Goal: Transaction & Acquisition: Purchase product/service

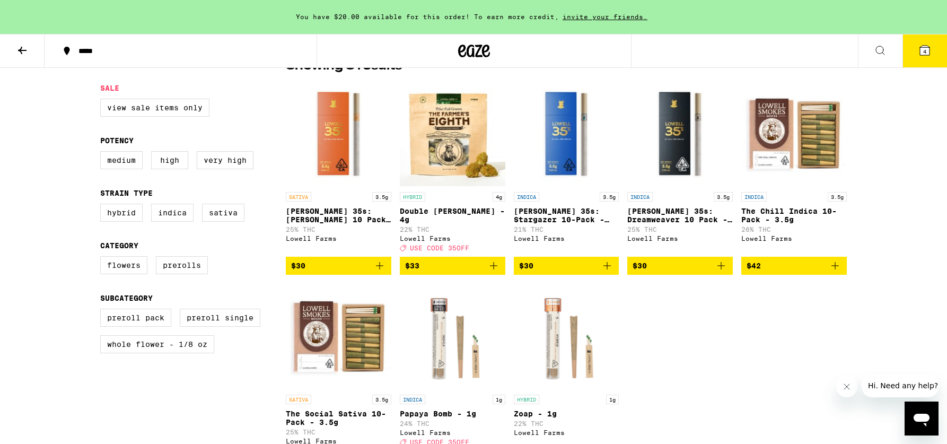
click at [340, 267] on span "$30" at bounding box center [338, 265] width 95 height 13
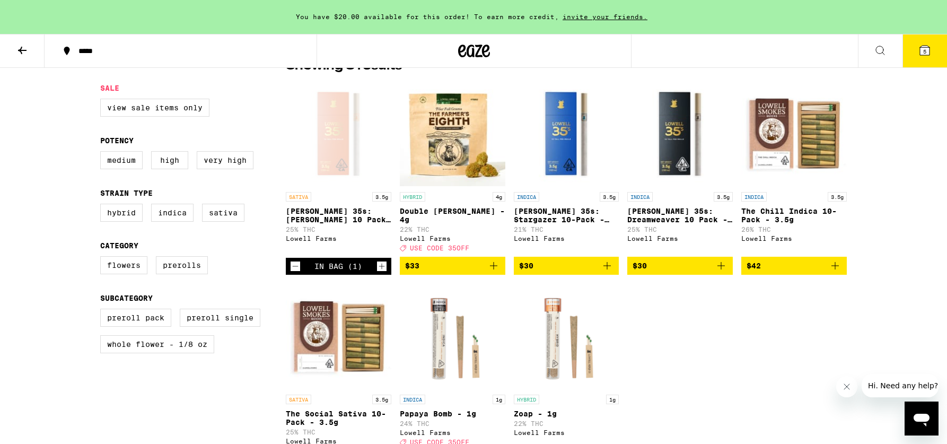
click at [566, 275] on div "SATIVA 3.5g [PERSON_NAME] 35s: Sunny Daze 10 Pack - 3.5g 25% THC [PERSON_NAME] …" at bounding box center [566, 275] width 561 height 388
click at [570, 269] on button "$30" at bounding box center [566, 266] width 105 height 18
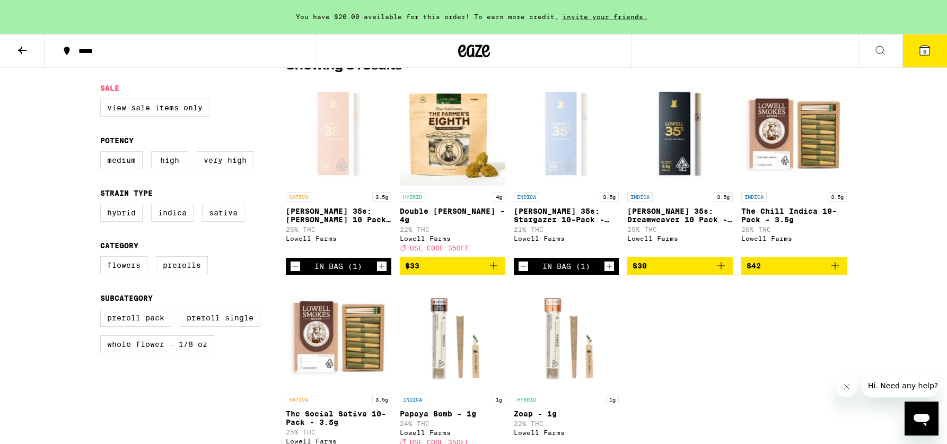
click at [674, 259] on span "$30" at bounding box center [679, 265] width 95 height 13
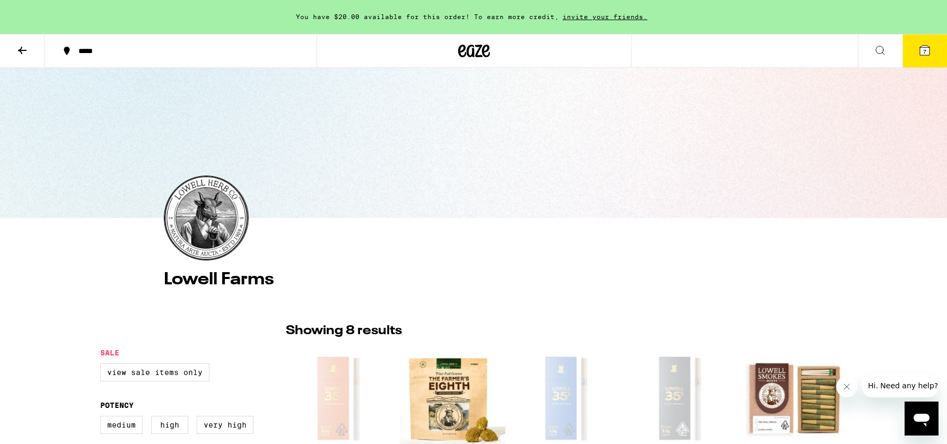
click at [452, 60] on div at bounding box center [473, 51] width 315 height 34
click at [500, 45] on div at bounding box center [473, 51] width 315 height 34
click at [930, 44] on icon at bounding box center [924, 50] width 13 height 13
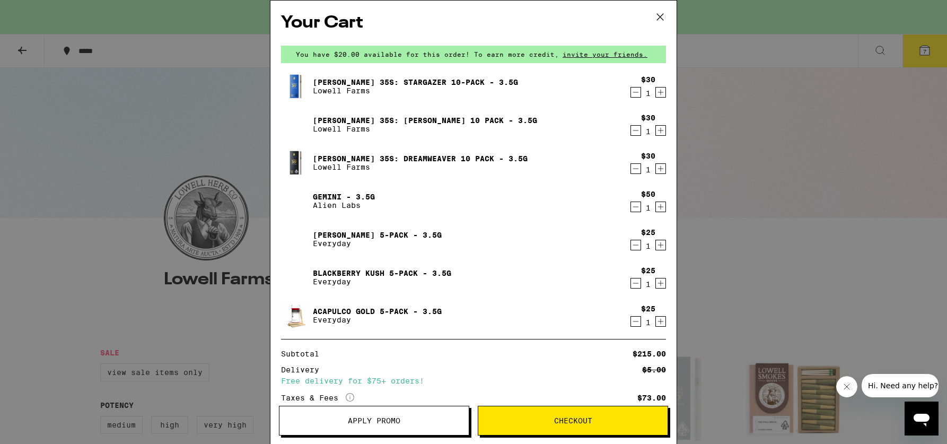
click at [639, 209] on icon "Decrement" at bounding box center [636, 206] width 10 height 13
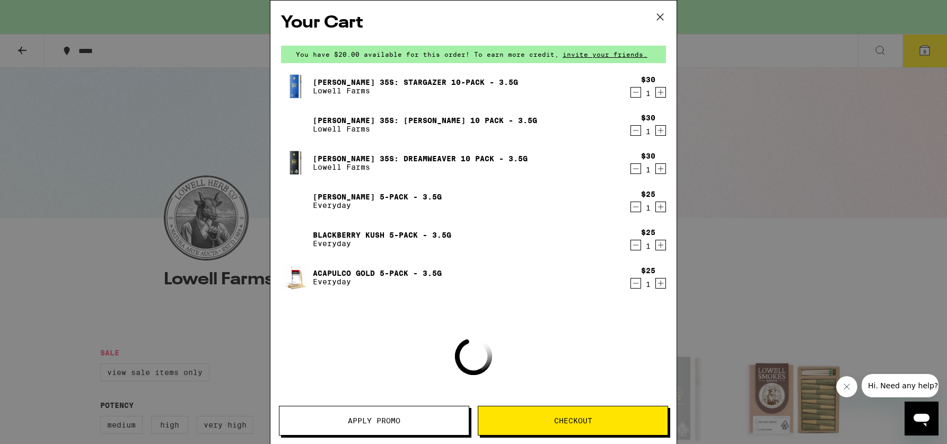
click at [639, 209] on icon "Decrement" at bounding box center [636, 206] width 10 height 13
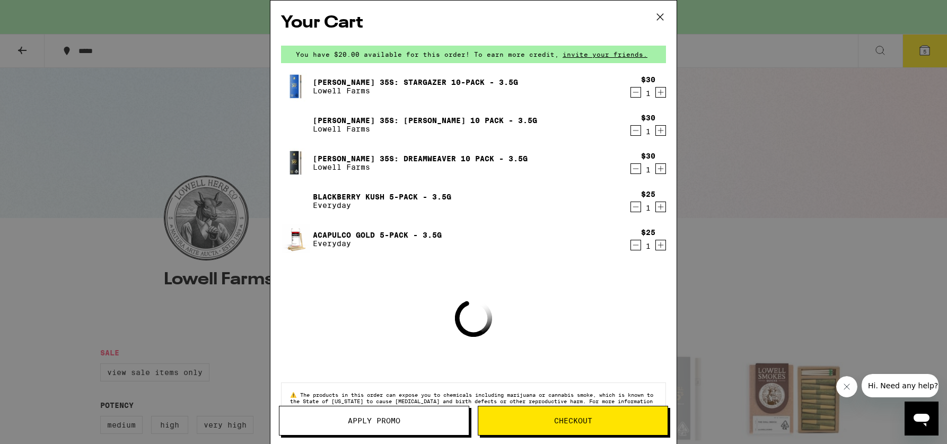
click at [639, 209] on icon "Decrement" at bounding box center [636, 206] width 10 height 13
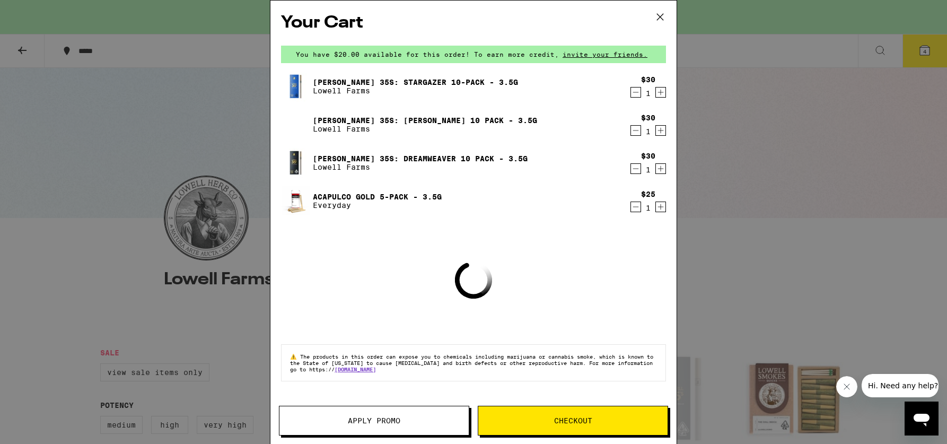
click at [638, 209] on icon "Decrement" at bounding box center [636, 206] width 10 height 13
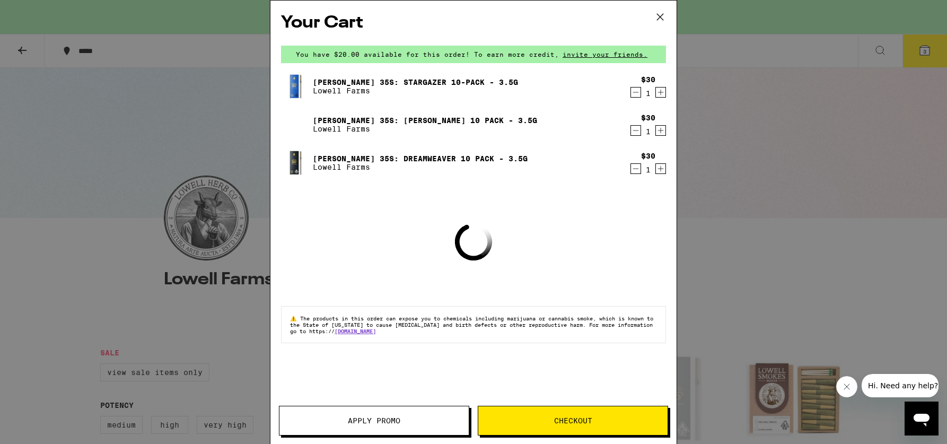
click at [659, 17] on icon at bounding box center [660, 17] width 16 height 16
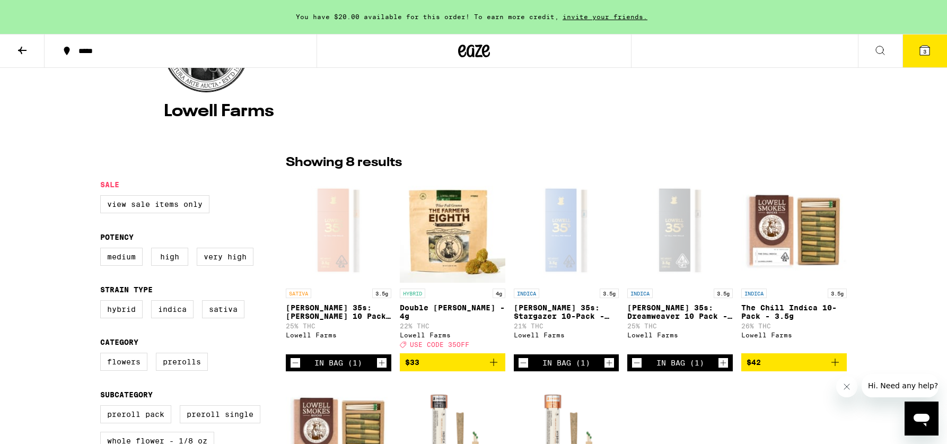
scroll to position [169, 0]
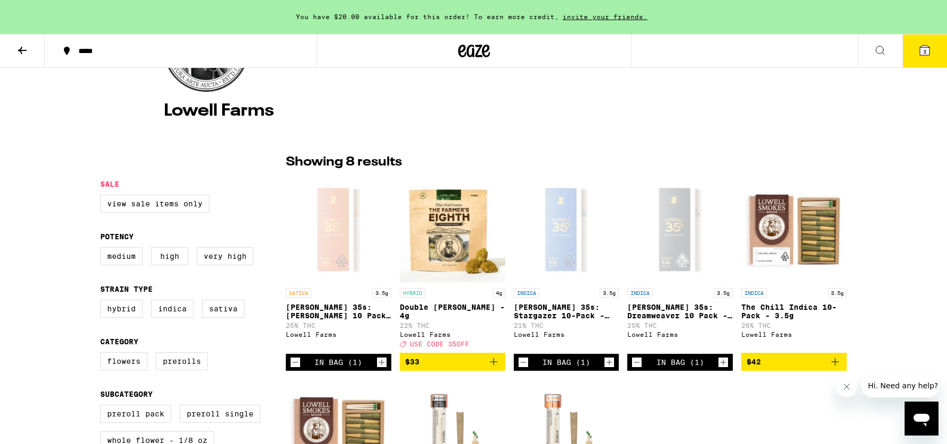
click at [524, 361] on icon "Decrement" at bounding box center [523, 362] width 10 height 13
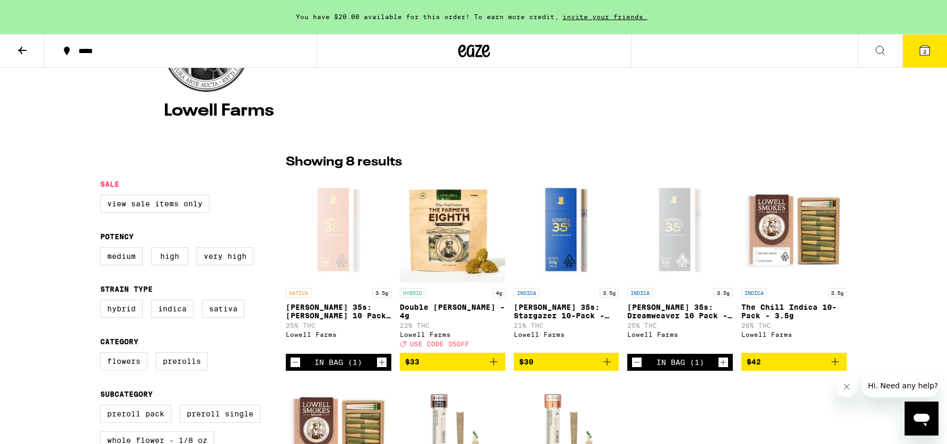
click at [720, 361] on icon "Increment" at bounding box center [723, 362] width 10 height 13
click at [377, 360] on icon "Increment" at bounding box center [382, 362] width 10 height 13
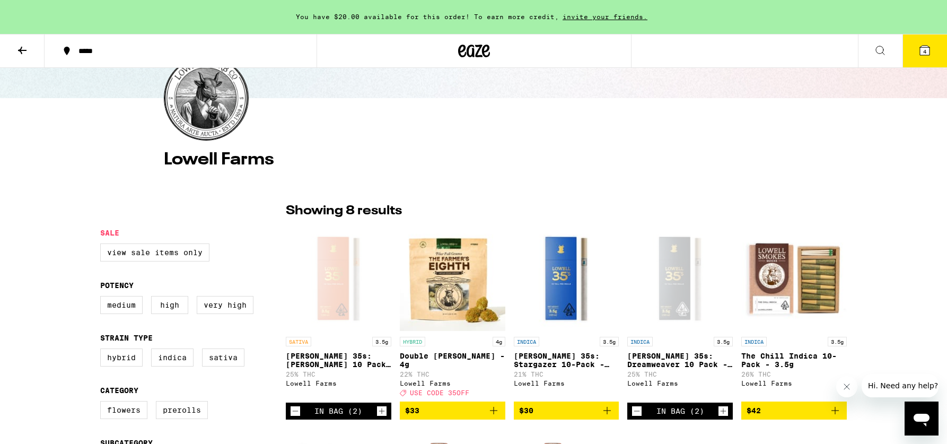
scroll to position [119, 0]
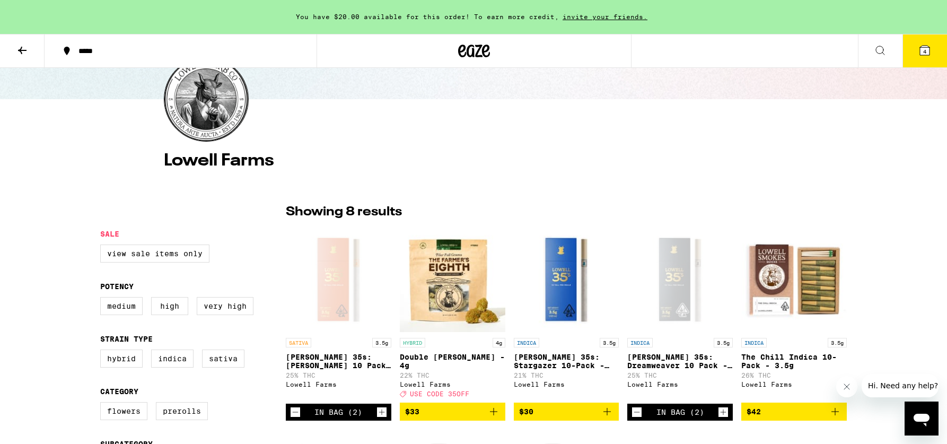
click at [293, 405] on icon "Decrement" at bounding box center [295, 411] width 10 height 13
click at [605, 405] on icon "Add to bag" at bounding box center [606, 411] width 13 height 13
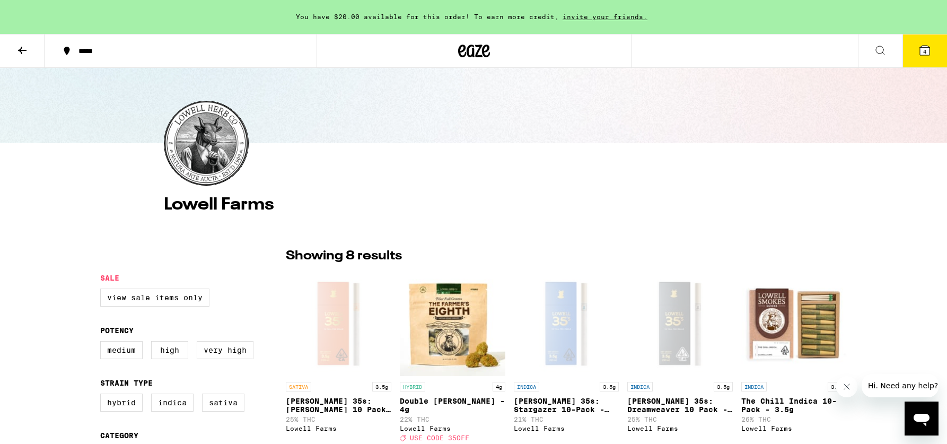
scroll to position [0, 0]
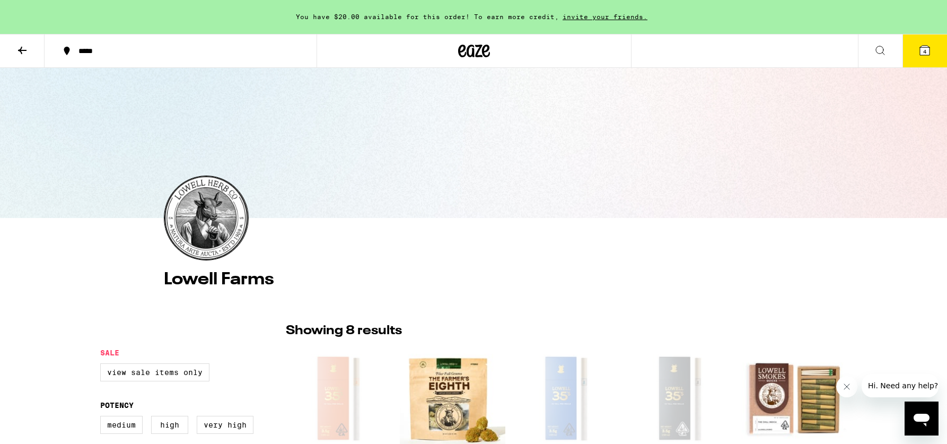
click at [437, 52] on div at bounding box center [473, 51] width 315 height 34
click at [472, 59] on icon at bounding box center [474, 50] width 32 height 19
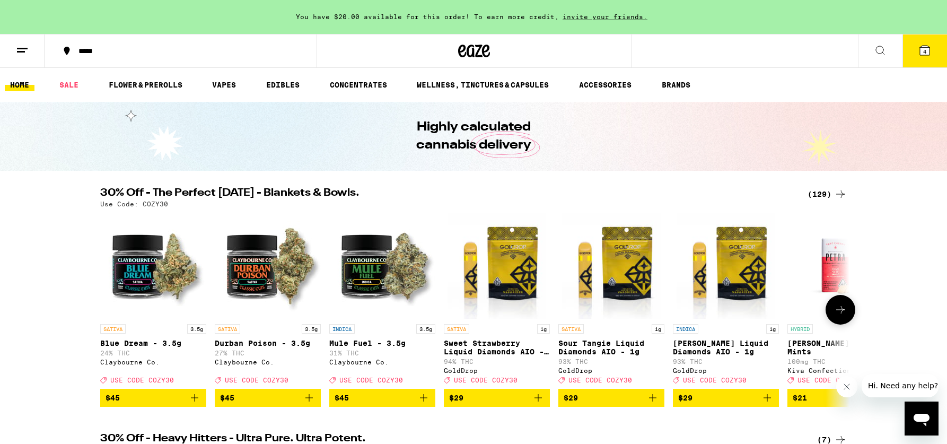
click at [195, 404] on icon "Add to bag" at bounding box center [194, 397] width 13 height 13
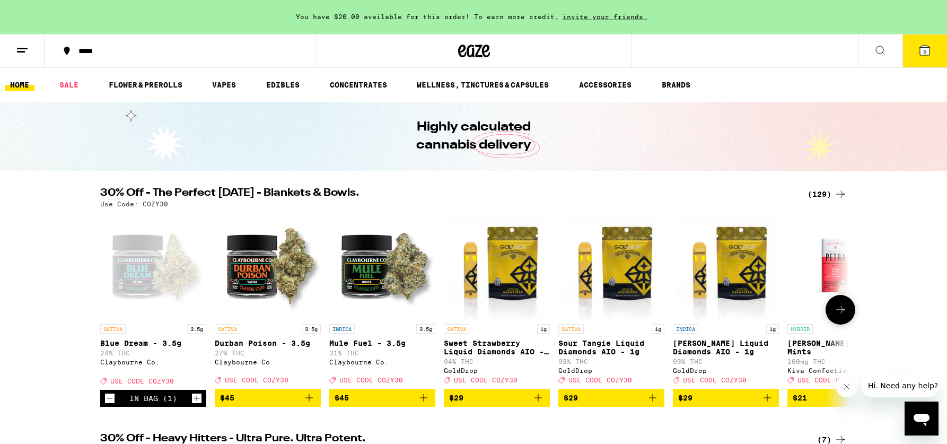
click at [351, 404] on span "$45" at bounding box center [381, 397] width 95 height 13
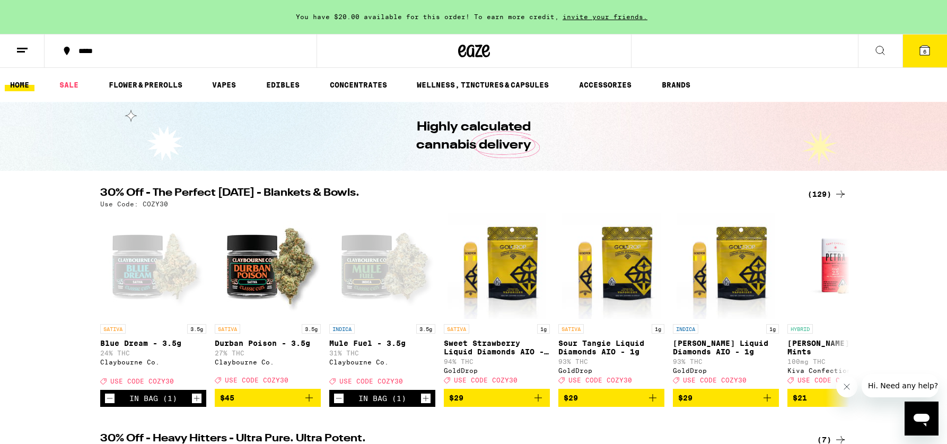
click at [936, 55] on button "6" at bounding box center [924, 50] width 45 height 33
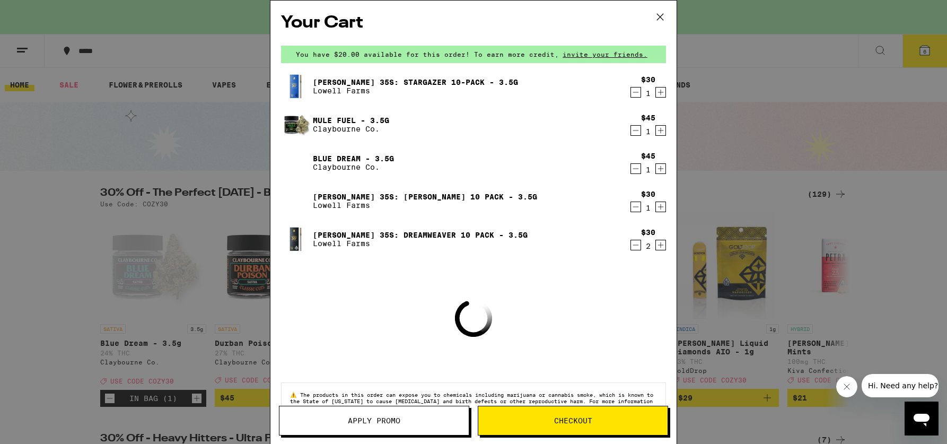
click at [383, 408] on button "Apply Promo" at bounding box center [374, 420] width 190 height 30
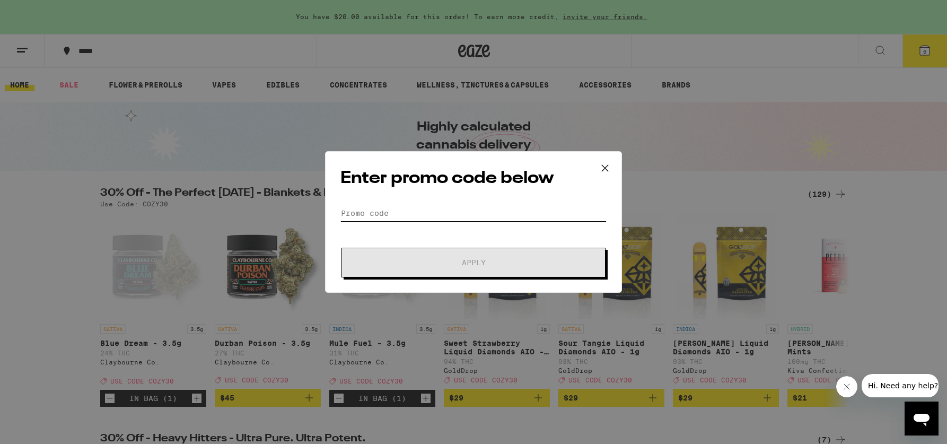
click at [464, 210] on input "Promo Code" at bounding box center [473, 213] width 266 height 16
type input "z"
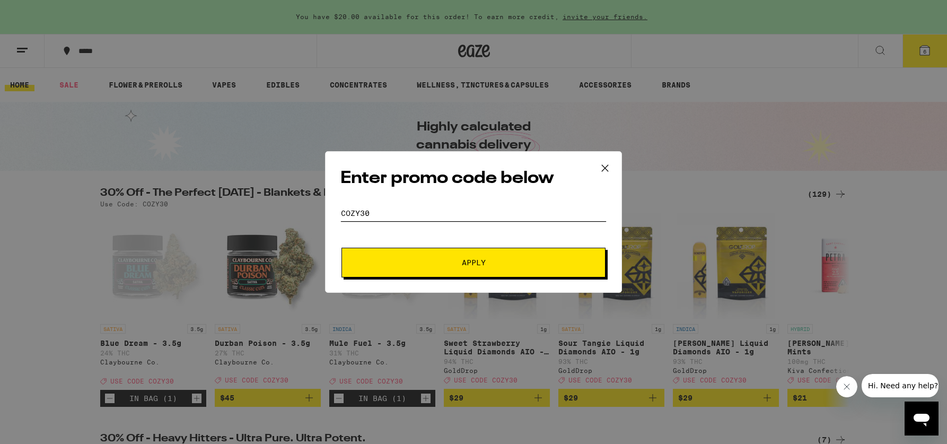
type input "cozy30"
click at [468, 264] on span "Apply" at bounding box center [474, 262] width 24 height 7
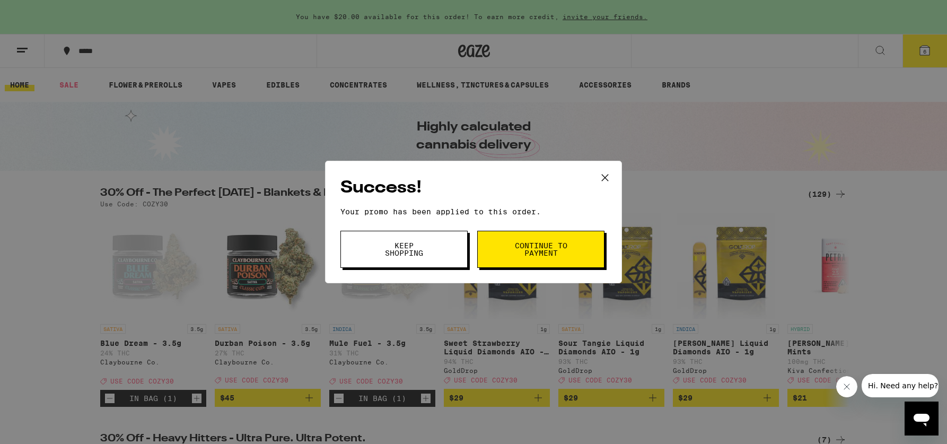
click at [517, 255] on span "Continue to payment" at bounding box center [541, 249] width 54 height 15
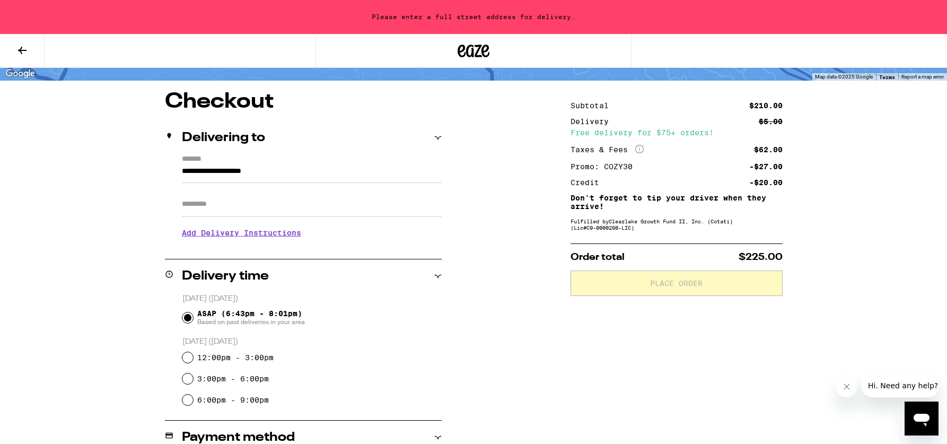
scroll to position [73, 0]
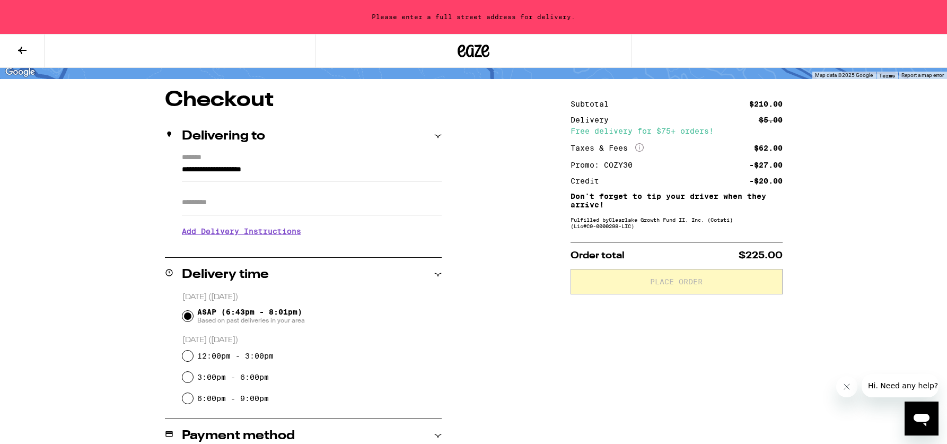
click at [579, 314] on div "Subtotal $210.00 Delivery $5.00 Free delivery for $75+ orders! Taxes & Fees Mor…" at bounding box center [676, 429] width 212 height 678
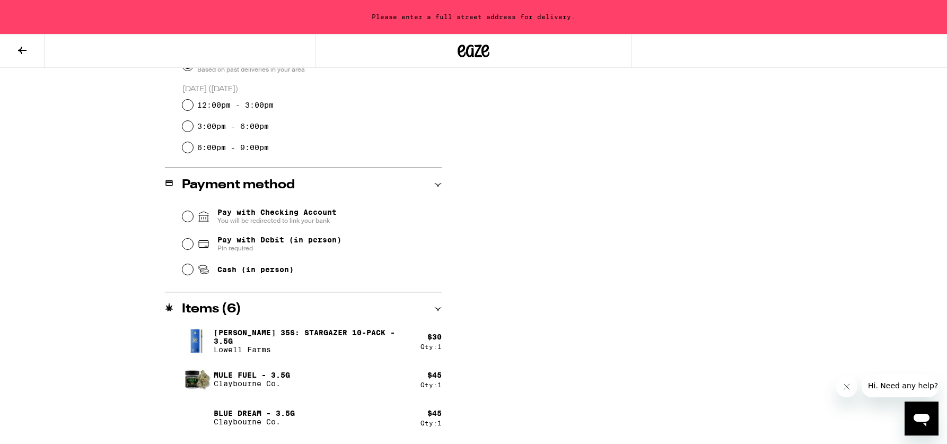
scroll to position [325, 0]
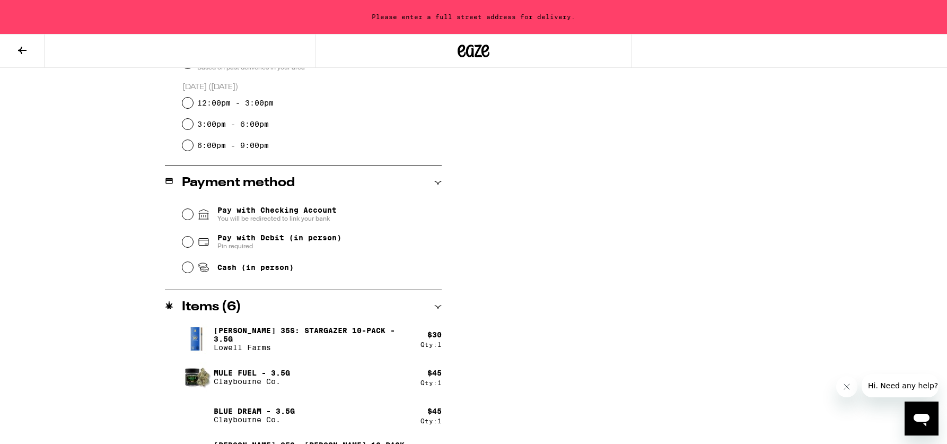
click at [184, 264] on div "Cash (in person)" at bounding box center [311, 266] width 259 height 23
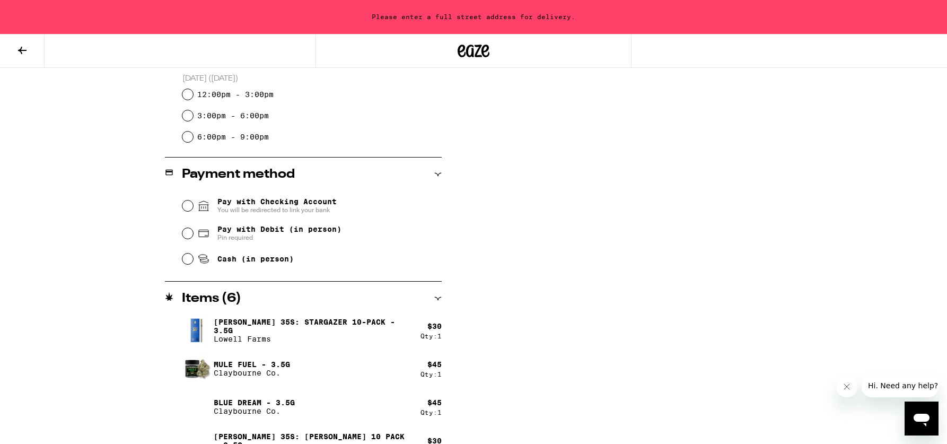
scroll to position [335, 0]
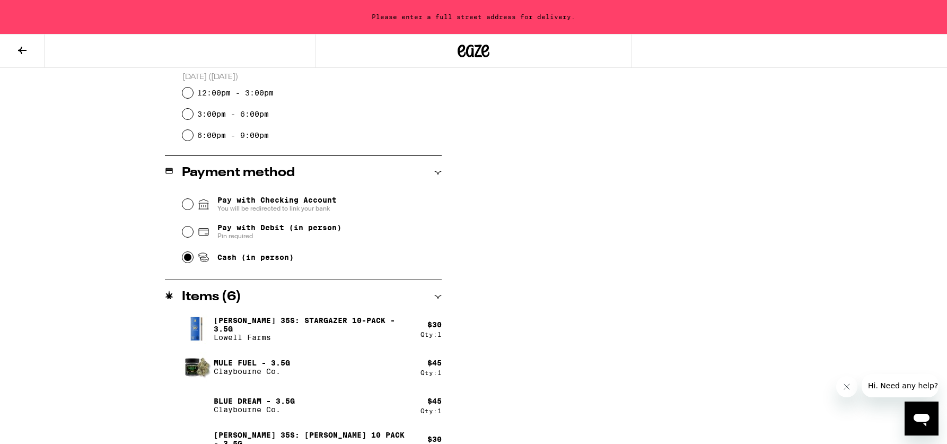
click at [188, 258] on input "Cash (in person)" at bounding box center [187, 257] width 11 height 11
radio input "true"
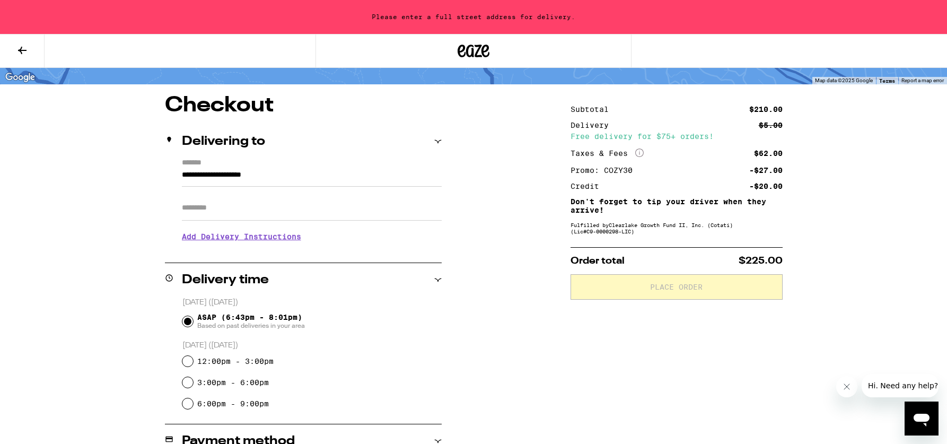
scroll to position [0, 0]
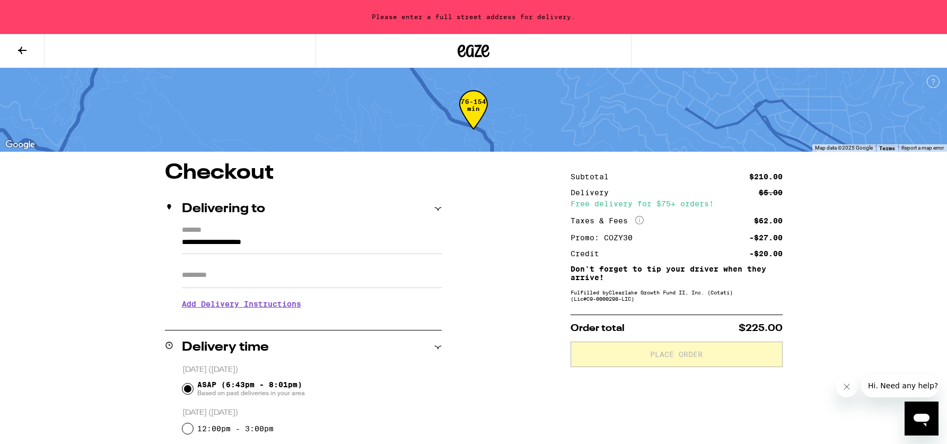
click at [27, 46] on icon at bounding box center [22, 50] width 13 height 13
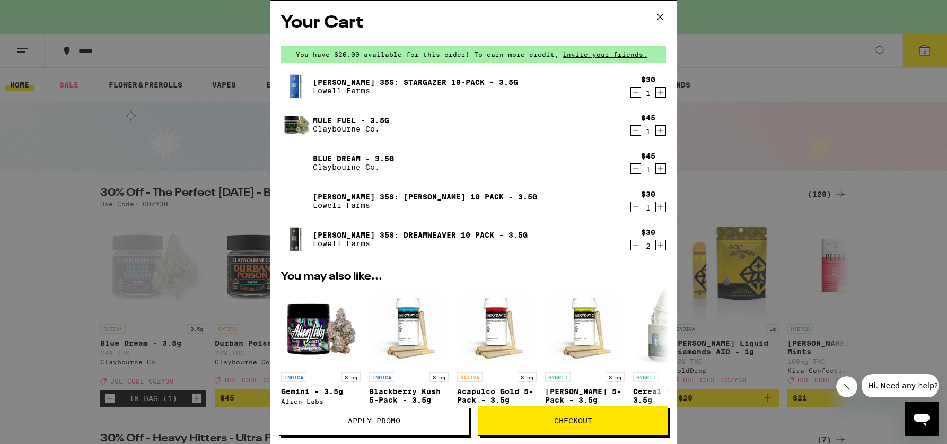
click at [639, 95] on icon "Decrement" at bounding box center [636, 92] width 10 height 13
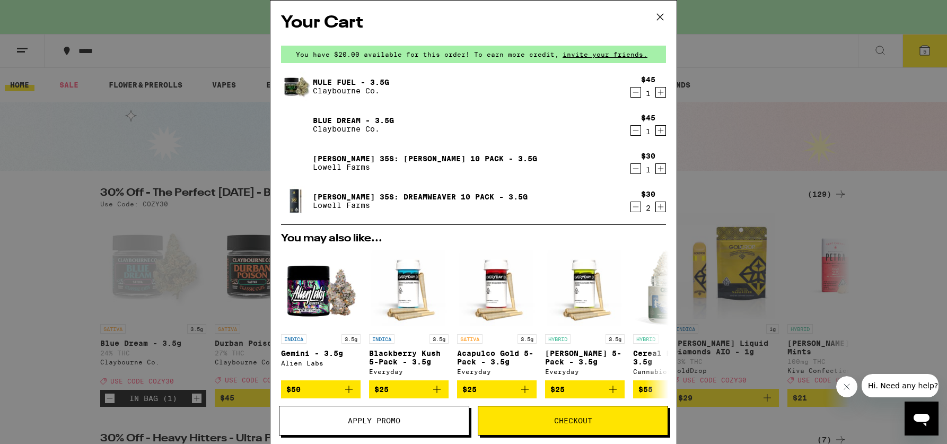
click at [659, 169] on icon "Increment" at bounding box center [661, 168] width 10 height 13
click at [808, 90] on div "Your Cart You have $20.00 available for this order! To earn more credit, invite…" at bounding box center [473, 222] width 947 height 444
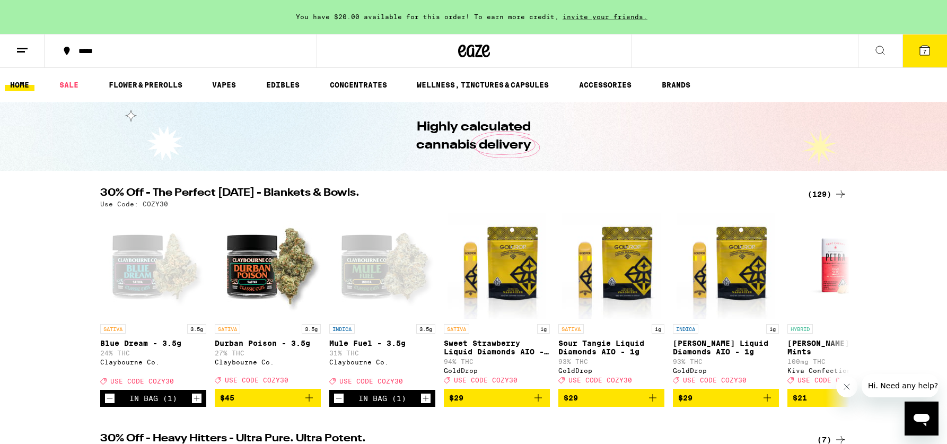
click at [906, 54] on button "7" at bounding box center [924, 50] width 45 height 33
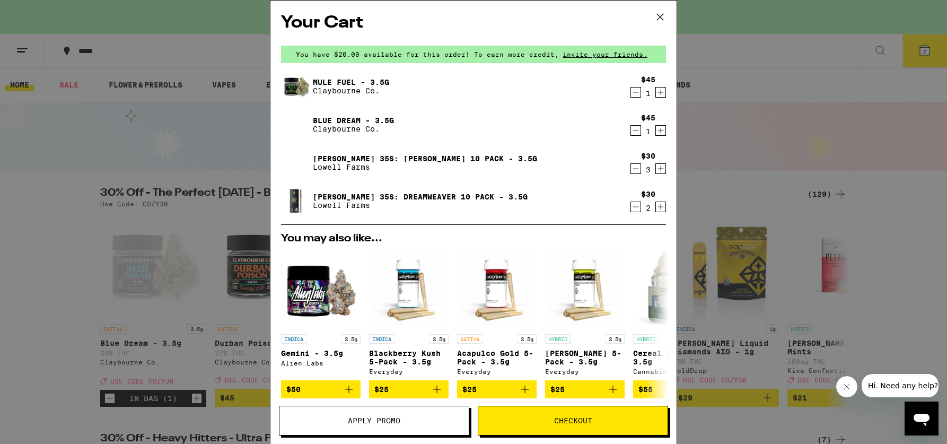
click at [401, 425] on button "Apply Promo" at bounding box center [374, 420] width 190 height 30
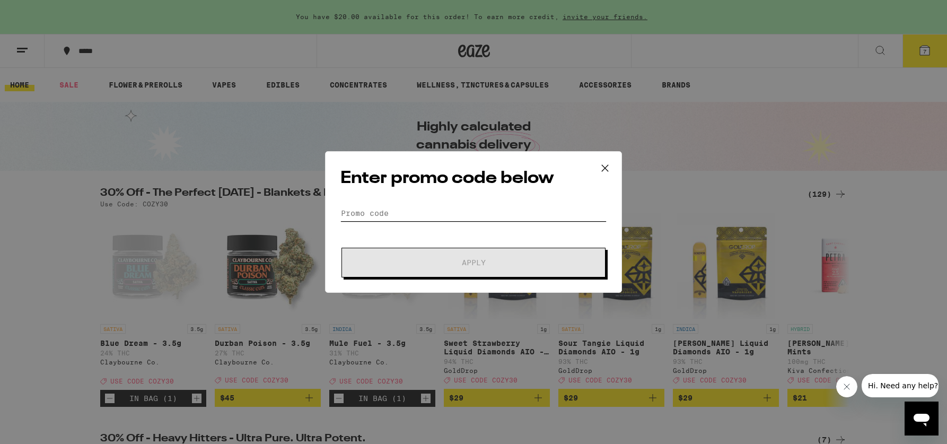
click at [440, 217] on input "Promo Code" at bounding box center [473, 213] width 266 height 16
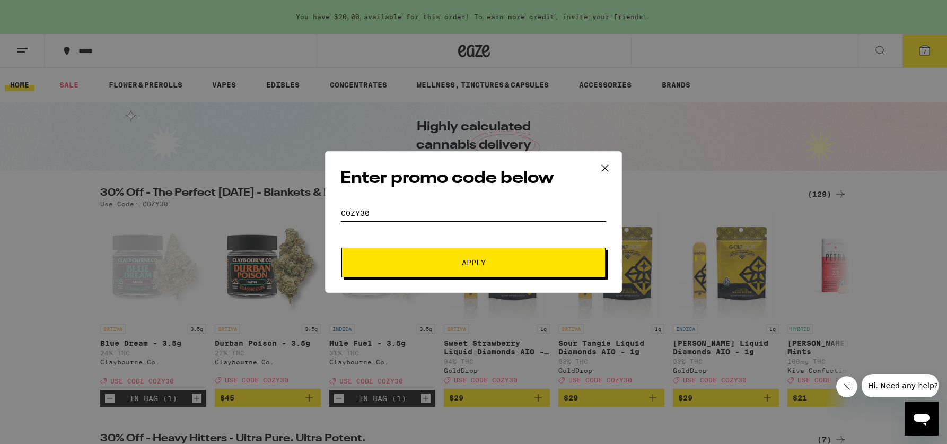
type input "cozy30"
click at [457, 257] on button "Apply" at bounding box center [473, 262] width 264 height 30
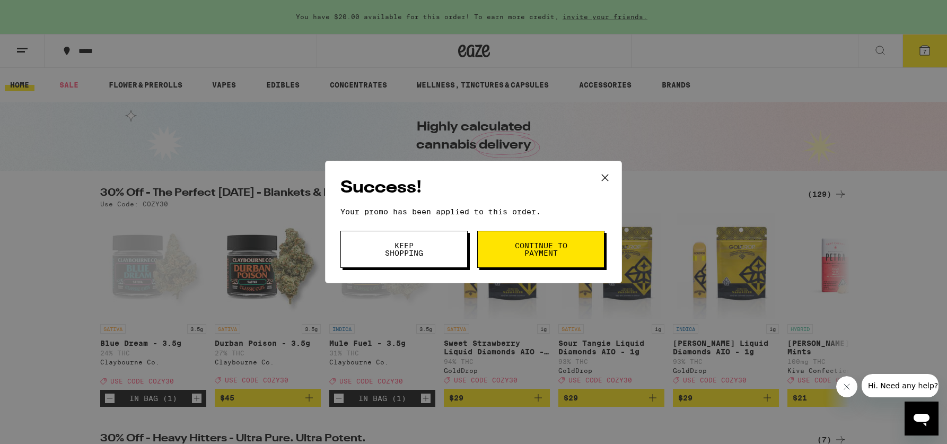
click at [540, 243] on span "Continue to payment" at bounding box center [541, 249] width 54 height 15
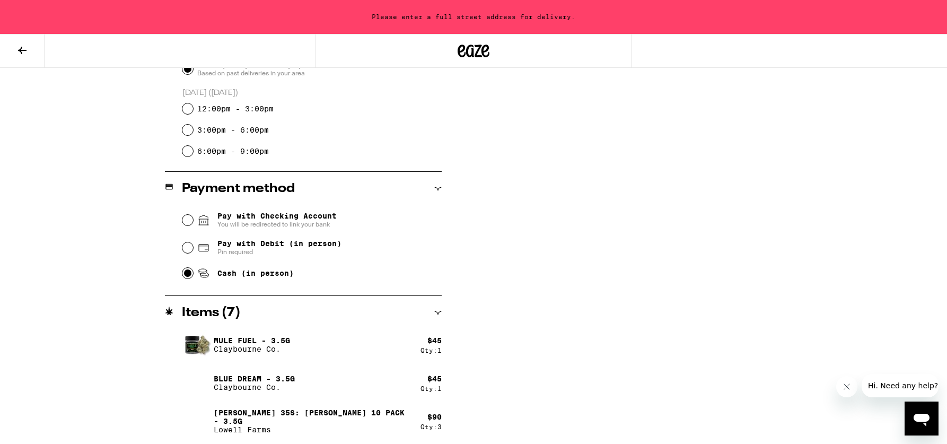
scroll to position [359, 0]
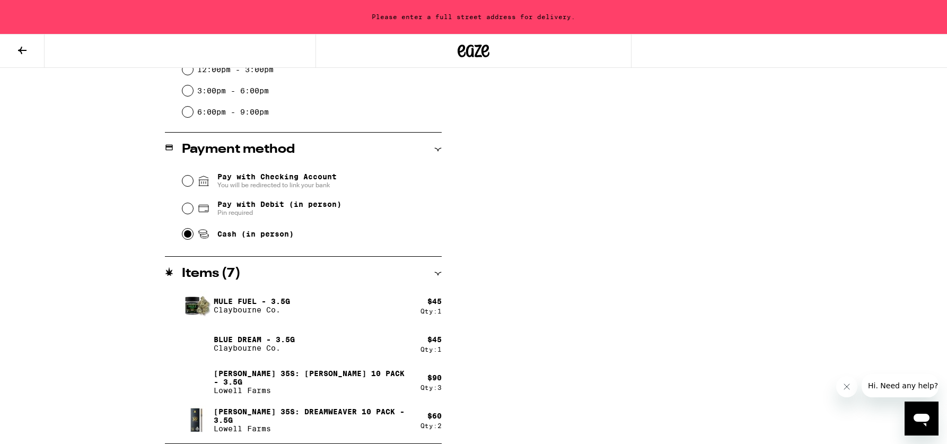
click at [27, 45] on icon at bounding box center [22, 50] width 13 height 13
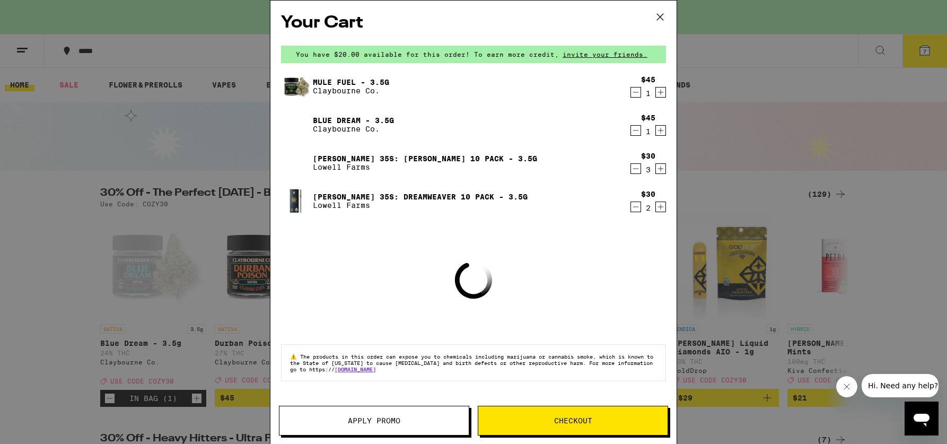
click at [639, 169] on icon "Decrement" at bounding box center [636, 168] width 10 height 13
click at [596, 415] on button "Checkout" at bounding box center [573, 420] width 190 height 30
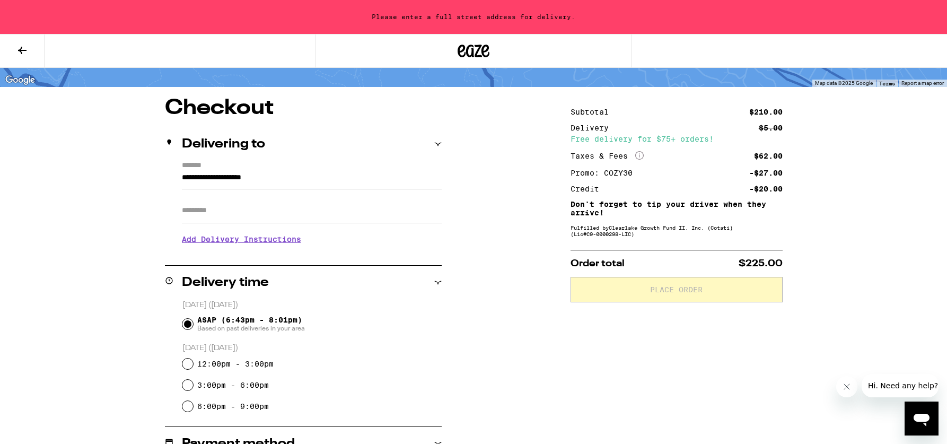
scroll to position [65, 0]
click at [267, 209] on input "Apt/Suite" at bounding box center [312, 209] width 260 height 25
click at [181, 175] on div "**********" at bounding box center [303, 207] width 277 height 92
click at [300, 185] on input "**********" at bounding box center [312, 180] width 260 height 18
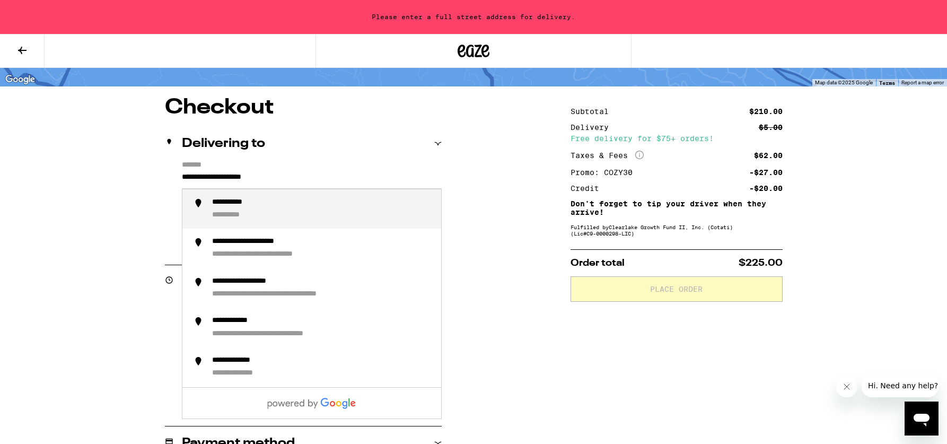
drag, startPoint x: 303, startPoint y: 180, endPoint x: 21, endPoint y: 127, distance: 286.3
click at [22, 127] on div "**********" at bounding box center [473, 336] width 947 height 802
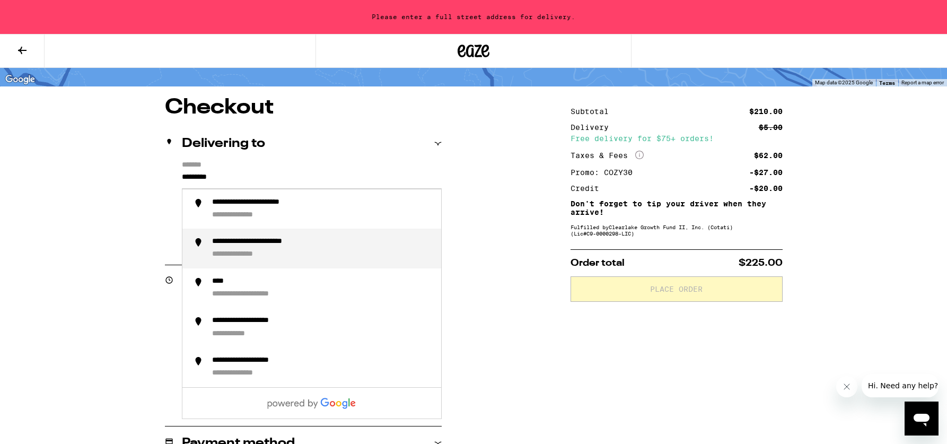
click at [308, 259] on div "**********" at bounding box center [322, 248] width 220 height 23
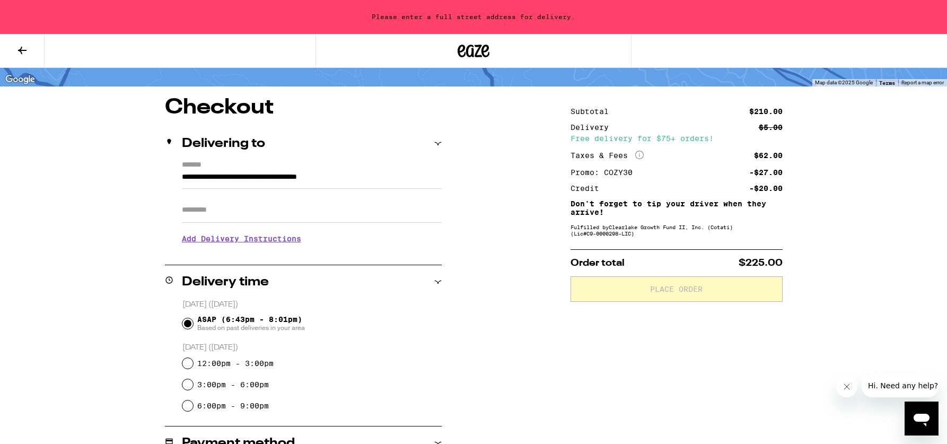
type input "**********"
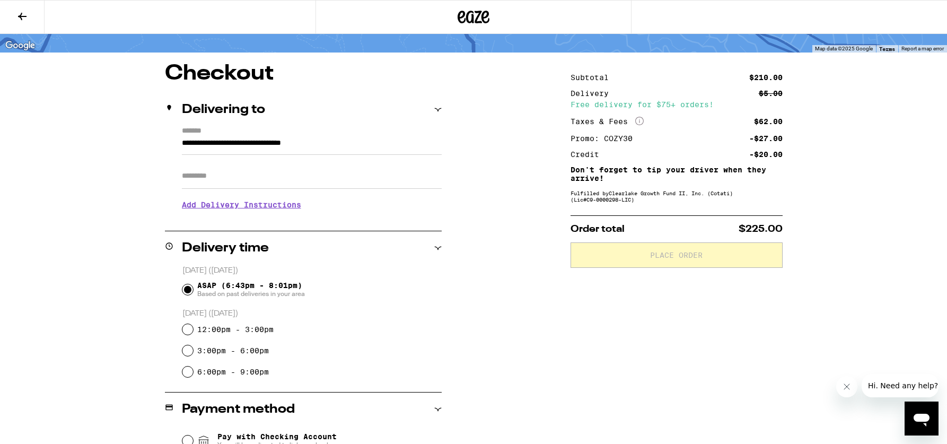
scroll to position [31, 0]
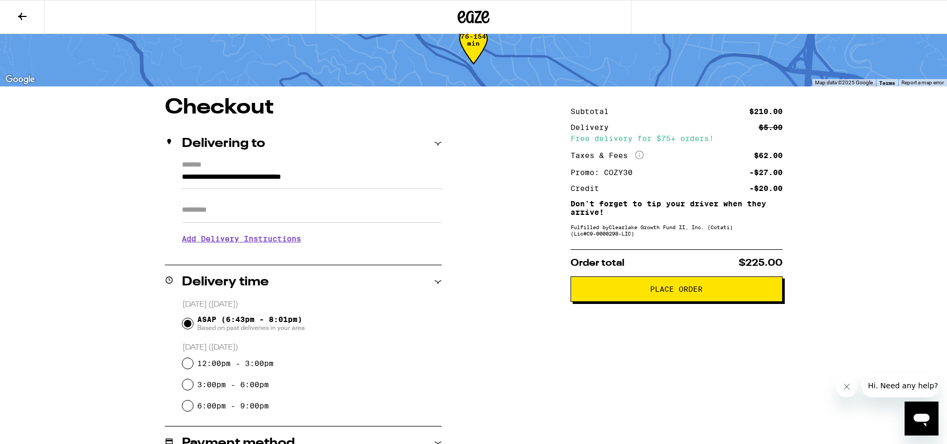
click at [688, 285] on button "Place Order" at bounding box center [676, 288] width 212 height 25
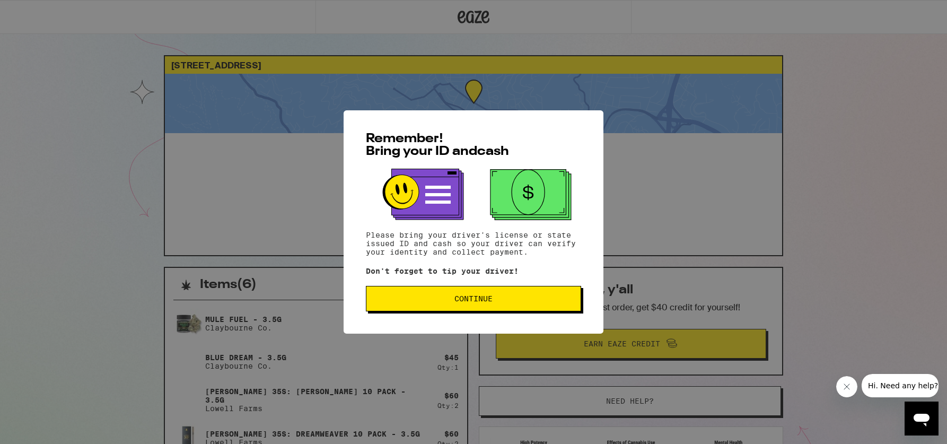
click at [499, 305] on button "Continue" at bounding box center [473, 298] width 215 height 25
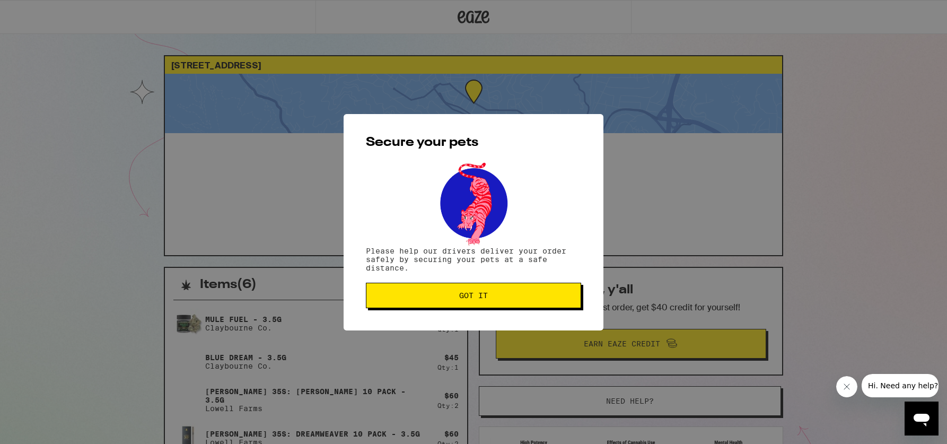
click at [499, 305] on button "Got it" at bounding box center [473, 294] width 215 height 25
